Goal: Task Accomplishment & Management: Manage account settings

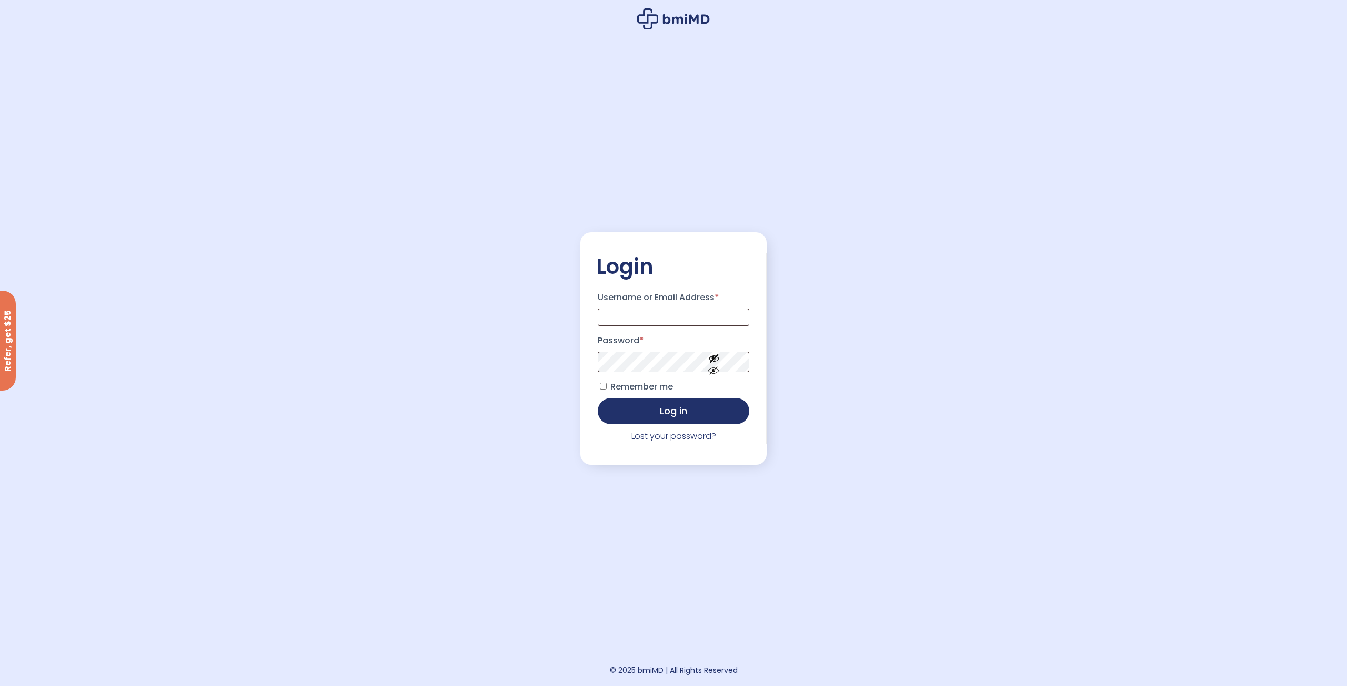
click at [671, 23] on icon at bounding box center [673, 18] width 73 height 21
click at [675, 16] on icon at bounding box center [673, 18] width 73 height 21
